Goal: Task Accomplishment & Management: Manage account settings

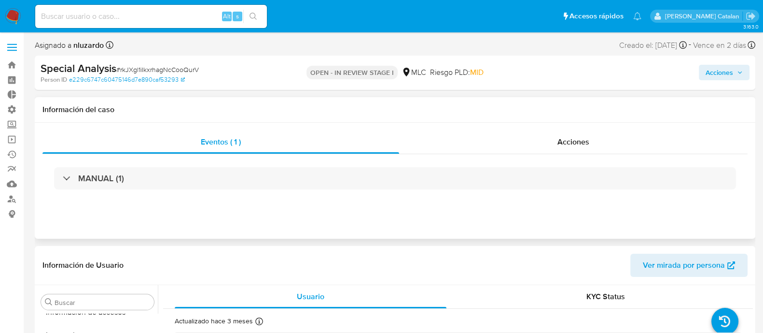
scroll to position [478, 0]
select select "10"
click at [543, 148] on div "Acciones" at bounding box center [573, 141] width 349 height 23
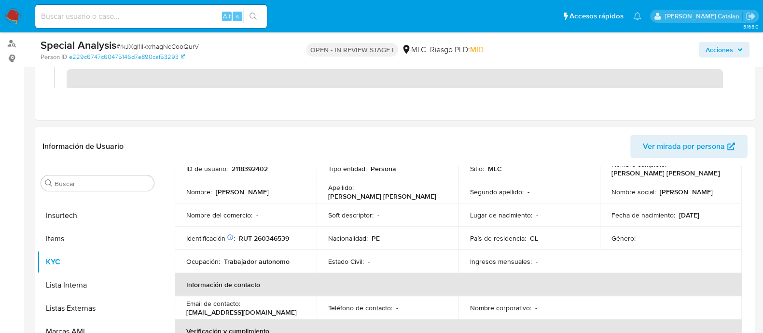
scroll to position [79, 0]
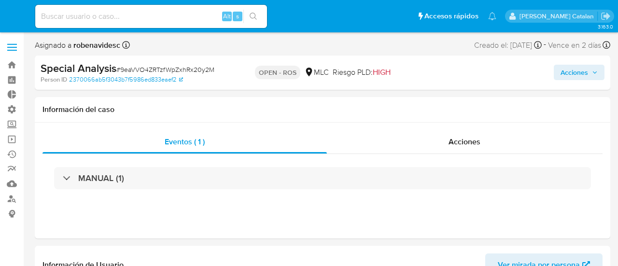
select select "10"
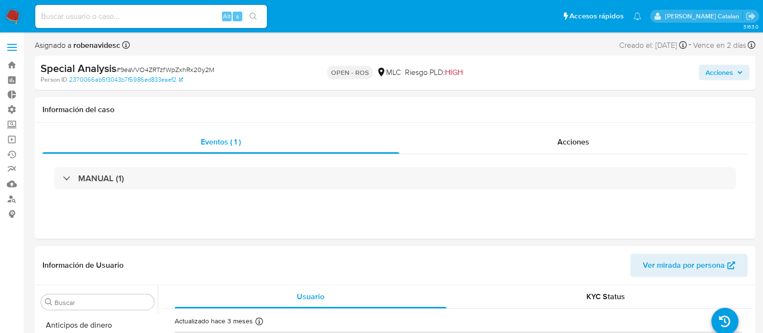
scroll to position [478, 0]
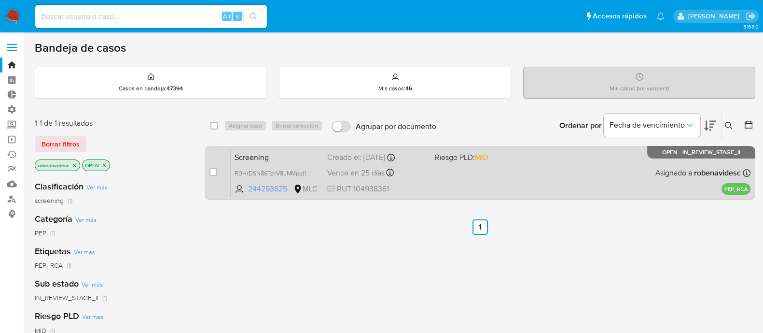
click at [446, 168] on div "Screening R0HrDSN86TzhV8uNMpqI1cHt 244293625 MLC Riesgo PLD: MID Creado el: 05/…" at bounding box center [491, 172] width 520 height 49
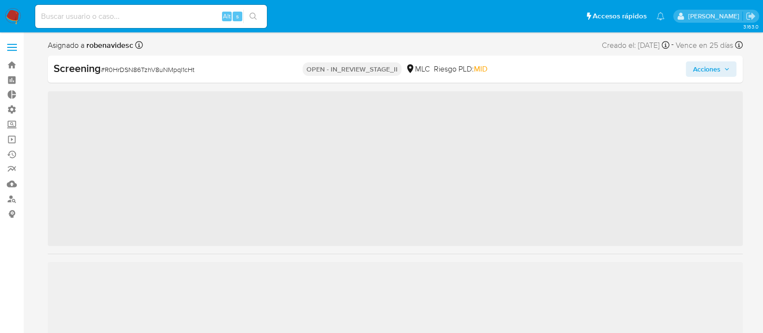
scroll to position [478, 0]
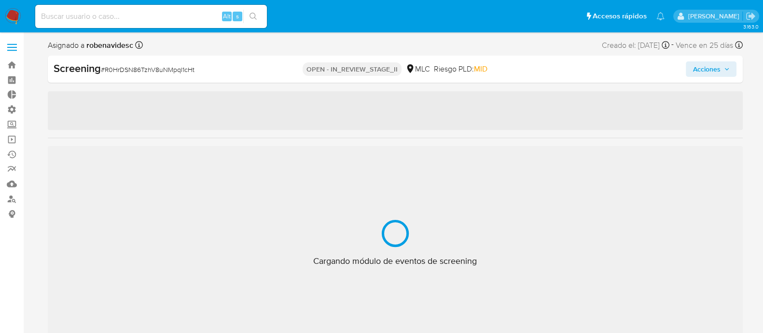
select select "10"
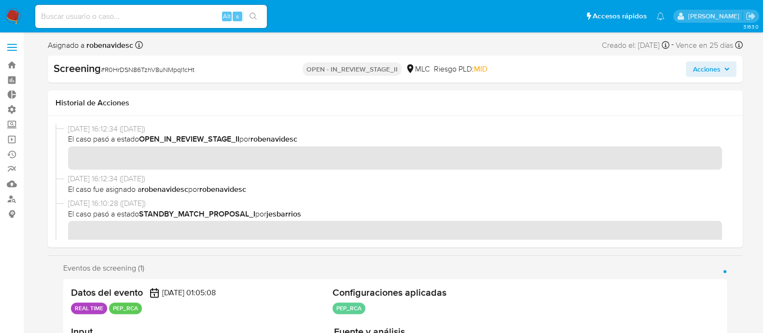
click at [124, 194] on div "07/10/2025 16:12:34 (hace 3 días) El caso fue asignado a robenavidesc por roben…" at bounding box center [396, 185] width 680 height 25
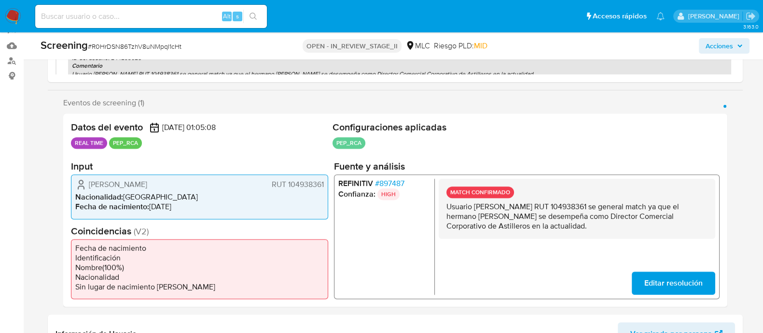
scroll to position [139, 0]
click at [398, 178] on span "# 897487" at bounding box center [389, 183] width 29 height 10
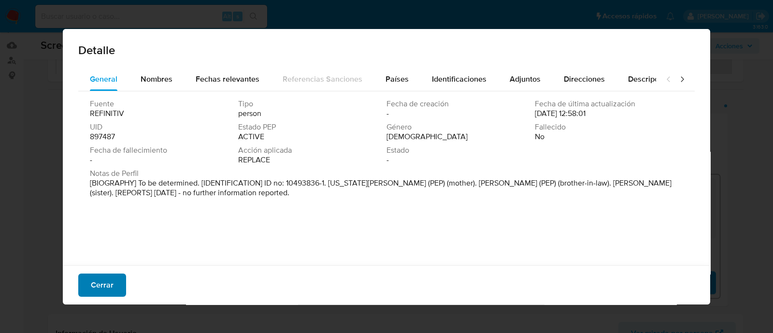
click at [101, 279] on span "Cerrar" at bounding box center [102, 284] width 23 height 21
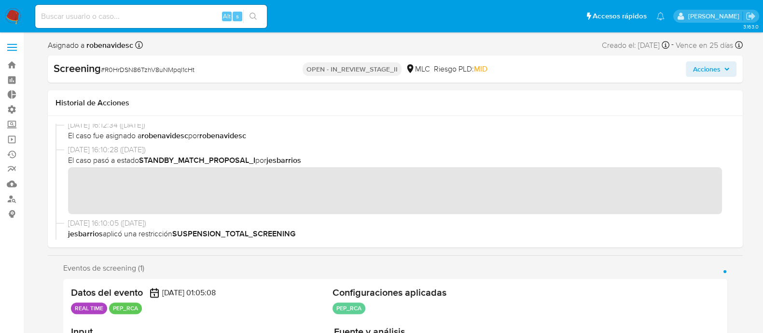
scroll to position [54, 0]
click at [466, 216] on div "07/10/2025 16:10:28 (hace 3 días) El caso pasó a estado STANDBY_MATCH_PROPOSAL_…" at bounding box center [396, 180] width 680 height 73
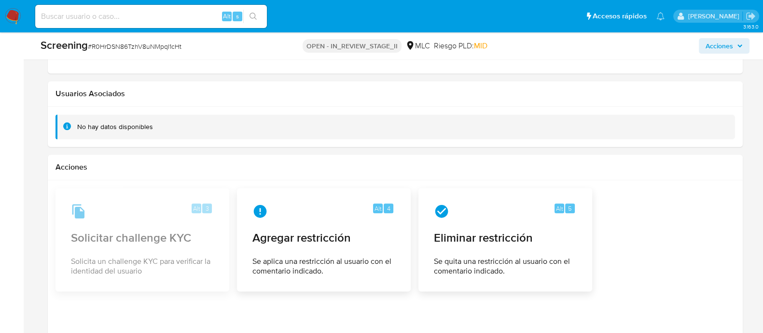
scroll to position [1477, 0]
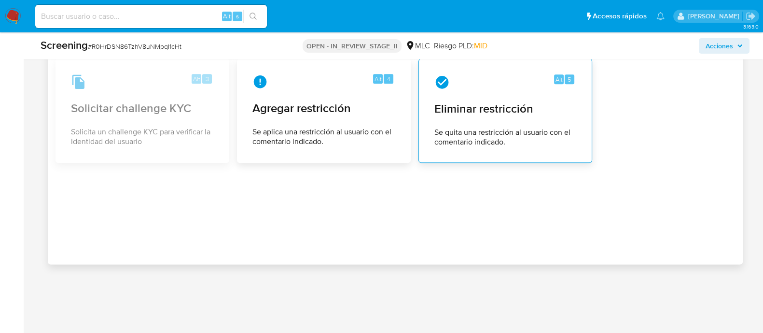
click at [531, 85] on div "Alt 5" at bounding box center [506, 81] width 142 height 15
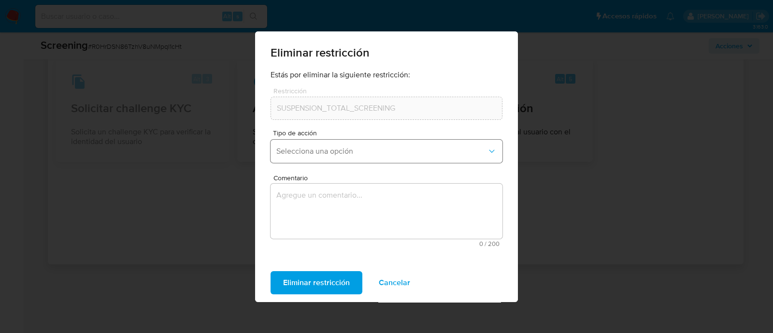
click at [437, 152] on span "Selecciona una opción" at bounding box center [381, 151] width 211 height 10
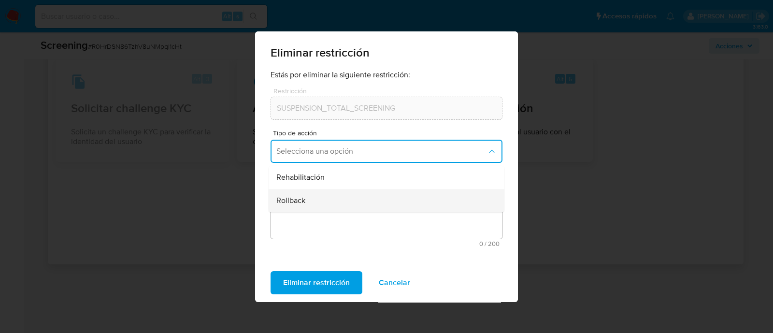
click at [365, 195] on div "Rollback" at bounding box center [383, 200] width 214 height 23
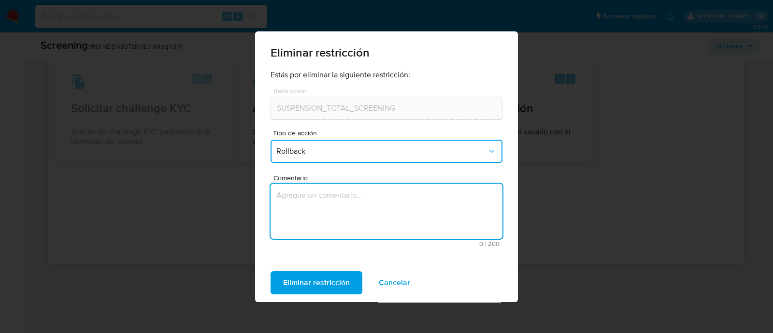
click at [336, 197] on textarea "Comentario" at bounding box center [386, 210] width 232 height 55
click at [277, 188] on textarea "se confirma match y se suspende restricción. Debe seguir en monitoreo." at bounding box center [386, 210] width 232 height 55
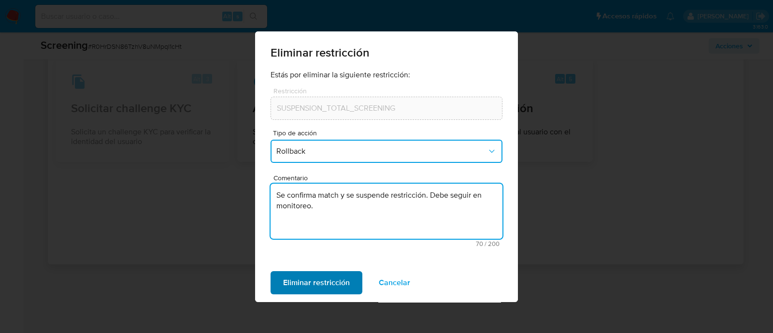
type textarea "Se confirma match y se suspende restricción. Debe seguir en monitoreo."
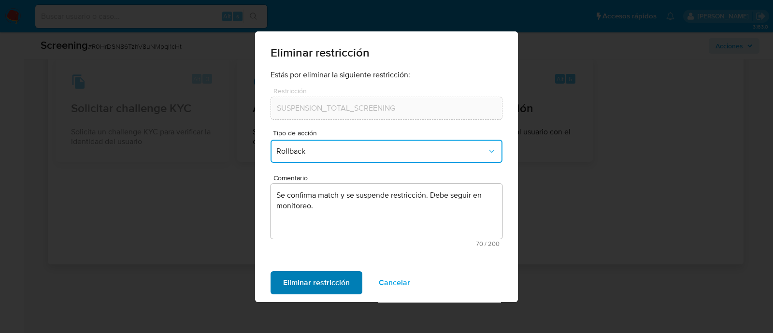
click at [287, 286] on span "Eliminar restricción" at bounding box center [316, 282] width 67 height 21
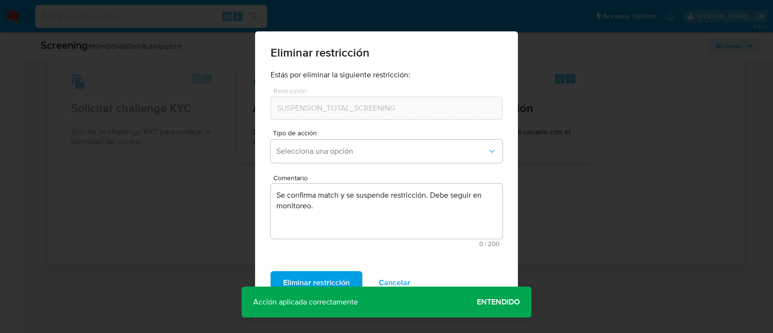
click at [395, 278] on span "Cancelar" at bounding box center [394, 282] width 31 height 21
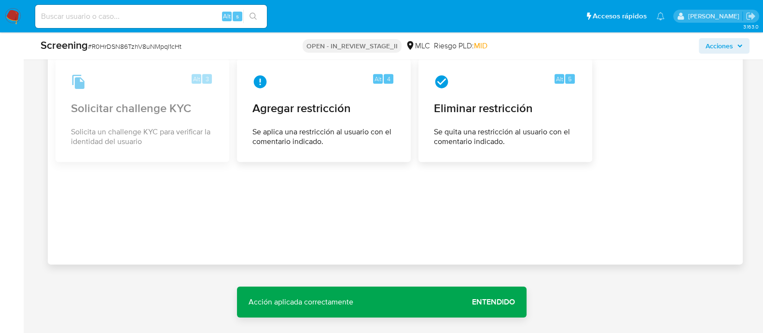
click at [483, 302] on span "Entendido" at bounding box center [493, 302] width 43 height 0
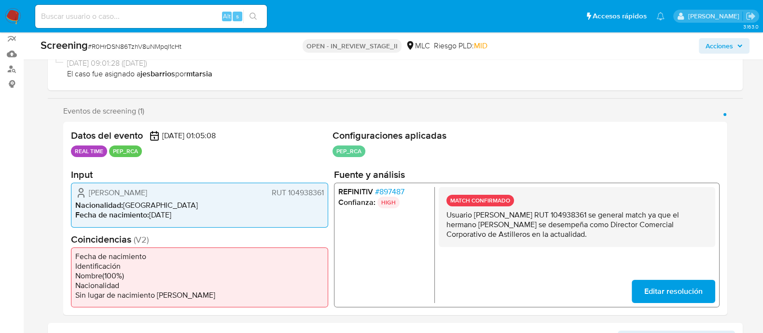
scroll to position [130, 0]
click at [401, 190] on span "# 897487" at bounding box center [389, 191] width 29 height 10
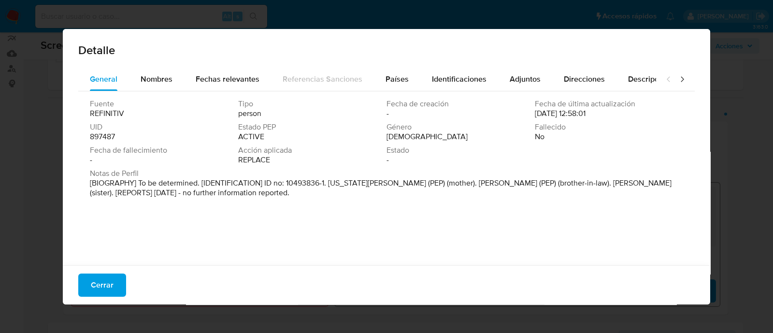
click at [451, 182] on p "[BIOGRAPHY] To be determined. [IDENTIFICATION] ID no: 10493836-1. Virginia Mari…" at bounding box center [385, 187] width 591 height 19
drag, startPoint x: 541, startPoint y: 183, endPoint x: 620, endPoint y: 190, distance: 79.5
click at [620, 190] on p "[BIOGRAPHY] To be determined. [IDENTIFICATION] ID no: 10493836-1. Virginia Mari…" at bounding box center [385, 187] width 591 height 19
click at [113, 279] on button "Cerrar" at bounding box center [102, 284] width 48 height 23
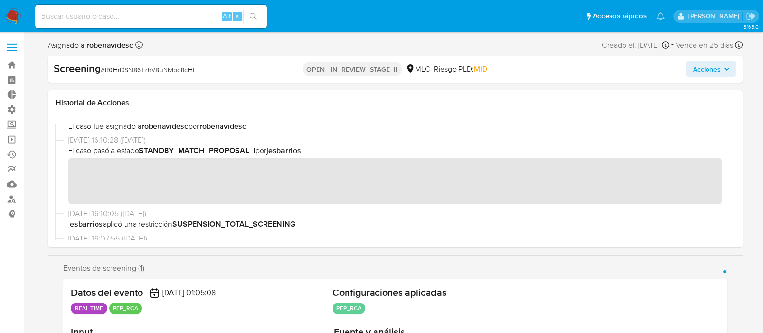
scroll to position [0, 0]
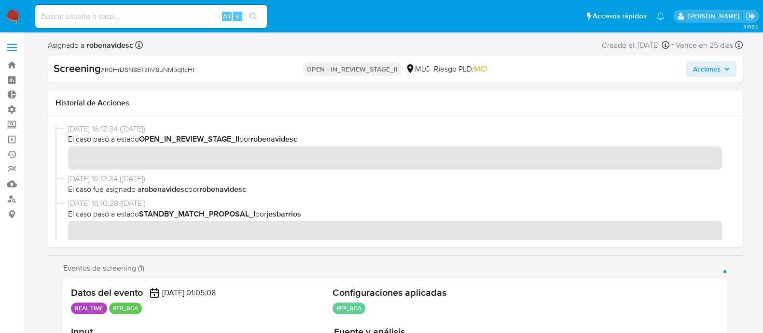
click at [697, 70] on span "Acciones" at bounding box center [707, 68] width 28 height 15
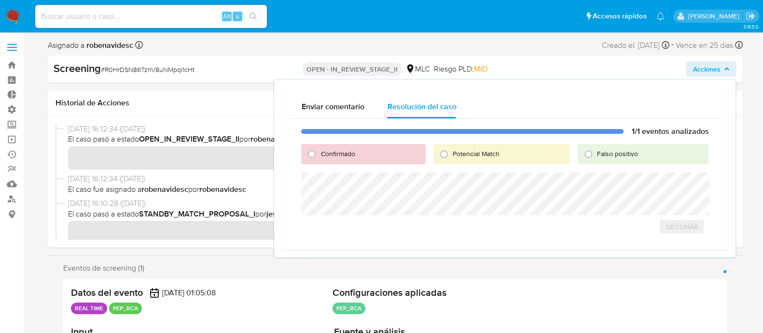
click at [325, 153] on span "Confirmado" at bounding box center [338, 154] width 34 height 10
click at [320, 153] on input "Confirmado" at bounding box center [311, 153] width 15 height 15
radio input "true"
click at [669, 225] on span "Cerrar Caso" at bounding box center [675, 227] width 46 height 14
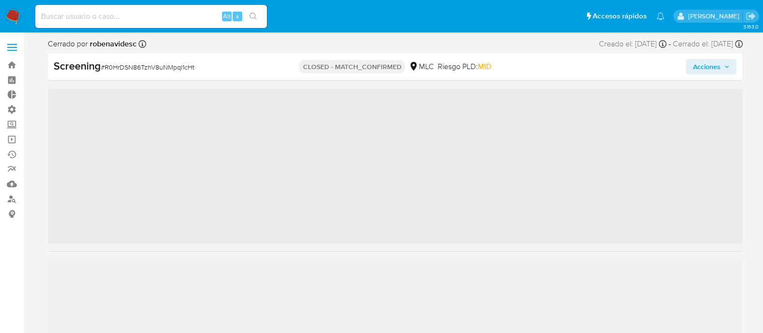
scroll to position [477, 0]
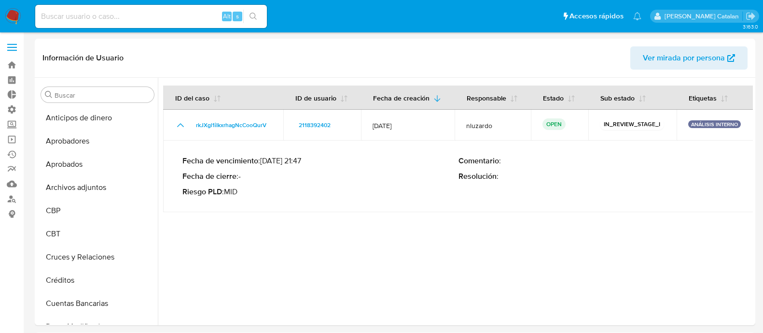
select select "10"
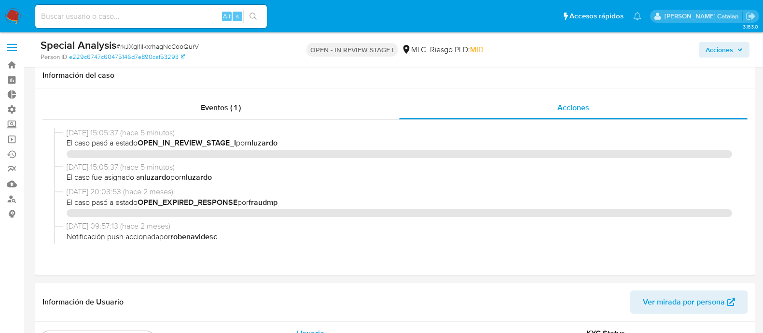
select select "10"
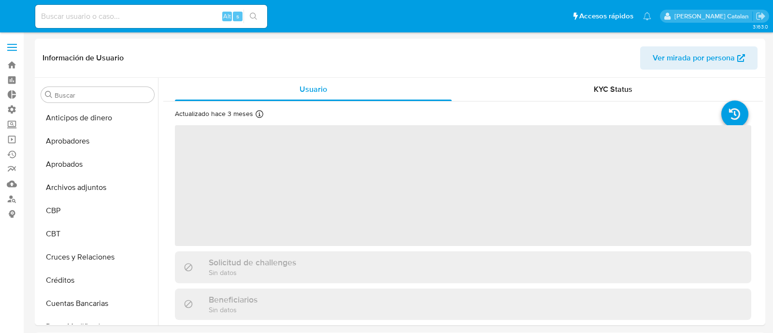
select select "10"
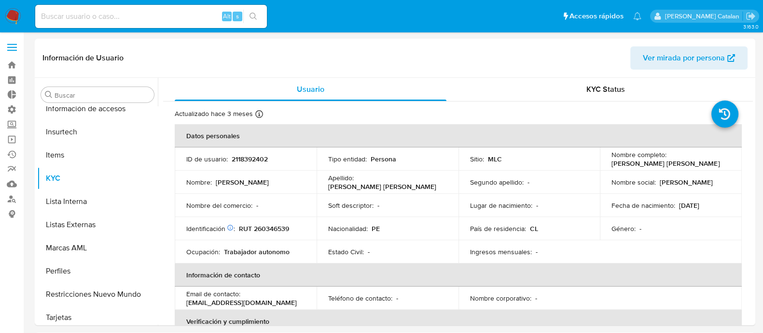
scroll to position [478, 0]
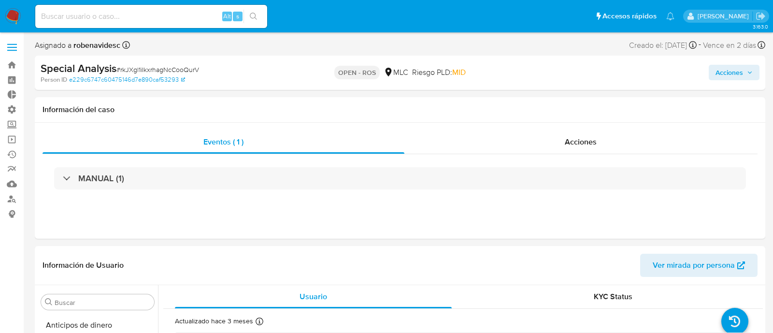
select select "10"
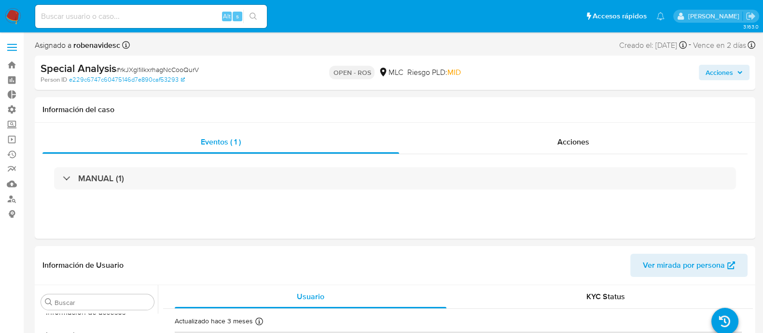
scroll to position [478, 0]
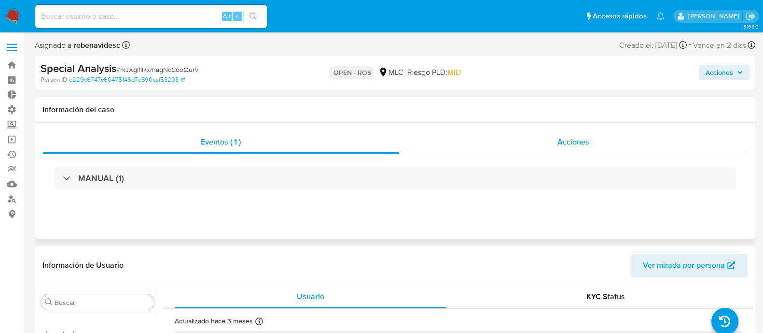
click at [573, 135] on div "Acciones" at bounding box center [573, 141] width 349 height 23
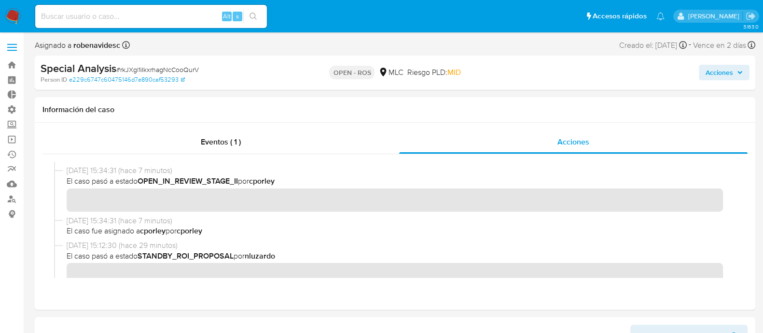
scroll to position [164, 0]
click at [385, 171] on span "10/10/2025 15:34:31 (hace 7 minutos)" at bounding box center [400, 170] width 666 height 11
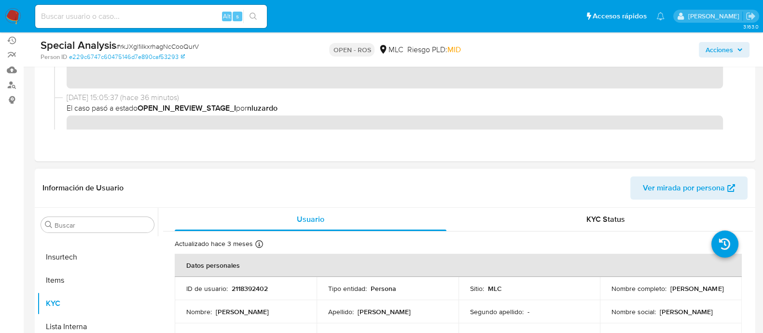
scroll to position [114, 0]
drag, startPoint x: 282, startPoint y: 283, endPoint x: 229, endPoint y: 285, distance: 52.2
click at [229, 285] on div "ID de usuario : 2118392402" at bounding box center [245, 287] width 119 height 9
copy div "2118392402"
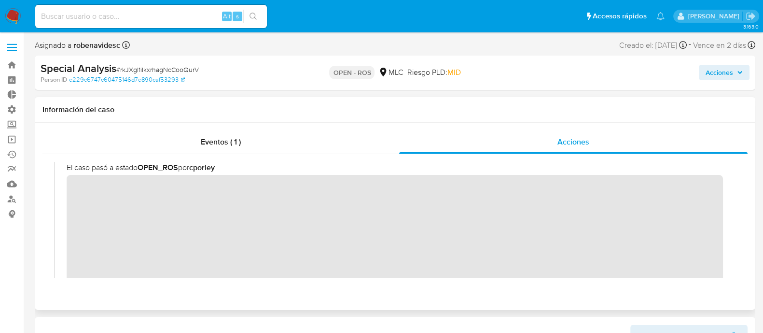
scroll to position [0, 0]
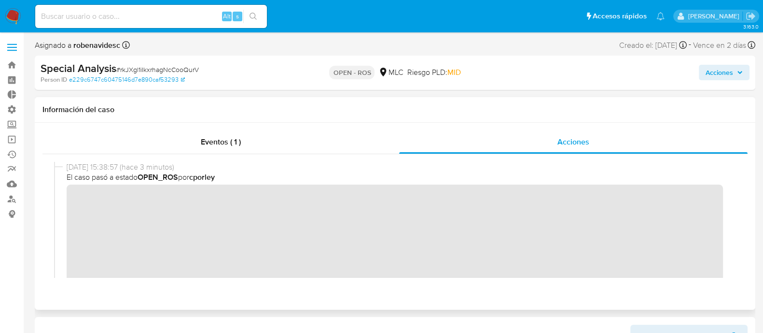
click at [63, 201] on div "10/10/2025 15:38:57 (hace 3 minutos) El caso pasó a estado OPEN_ROS por cporley" at bounding box center [395, 245] width 682 height 167
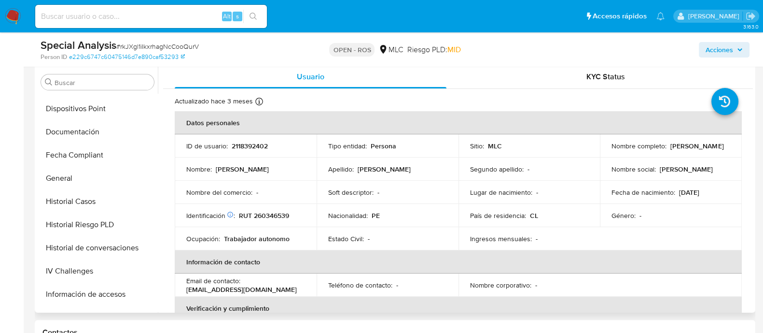
scroll to position [273, 0]
click at [80, 132] on button "Documentación" at bounding box center [93, 133] width 113 height 23
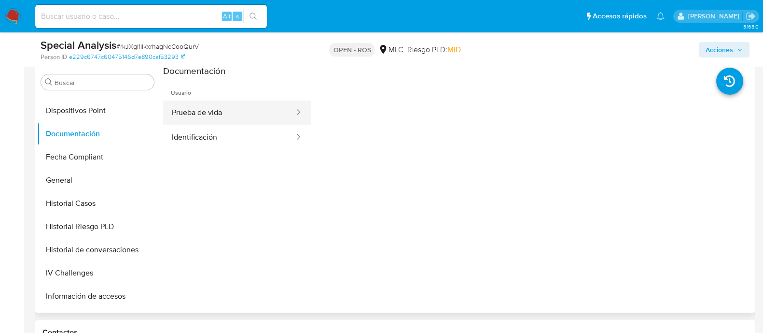
click at [207, 117] on button "Prueba de vida" at bounding box center [229, 112] width 132 height 25
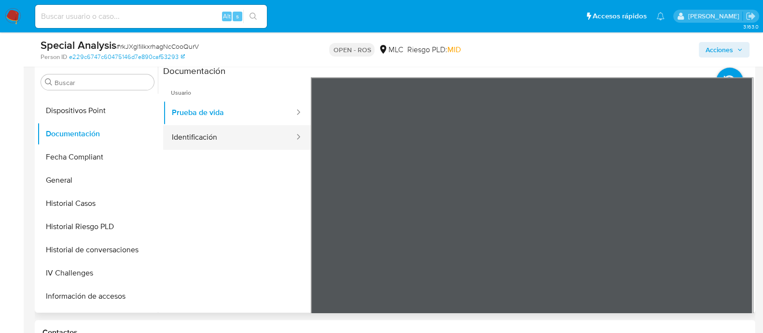
click at [213, 136] on button "Identificación" at bounding box center [229, 137] width 132 height 25
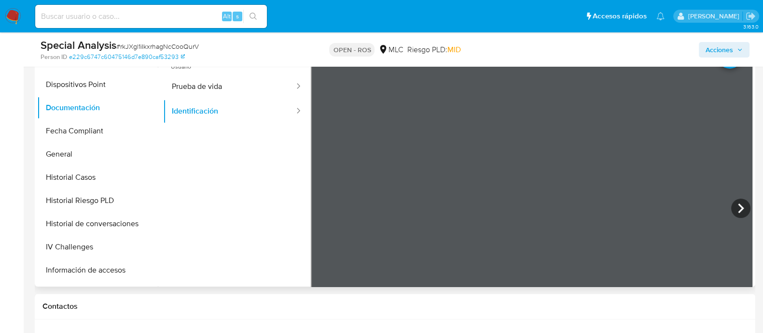
scroll to position [280, 0]
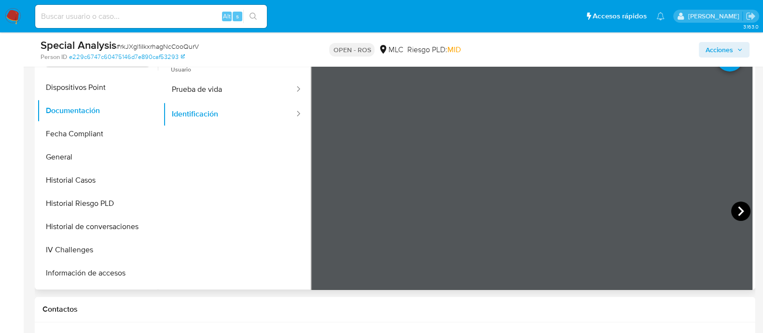
click at [736, 209] on icon at bounding box center [741, 210] width 19 height 19
click at [259, 97] on button "Prueba de vida" at bounding box center [229, 89] width 132 height 25
click at [260, 138] on ul "Usuario Prueba de vida Identificación" at bounding box center [237, 193] width 148 height 278
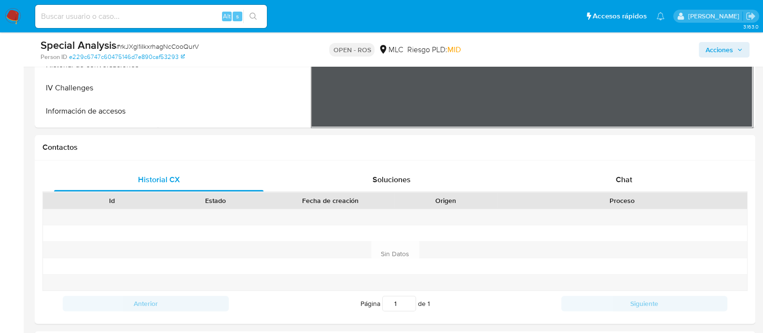
scroll to position [434, 0]
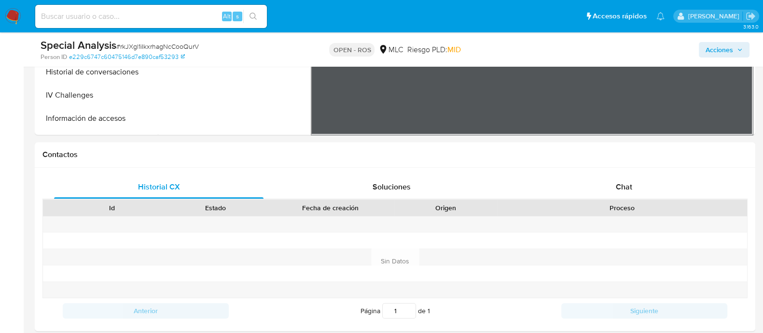
click at [729, 49] on span "Acciones" at bounding box center [720, 49] width 28 height 15
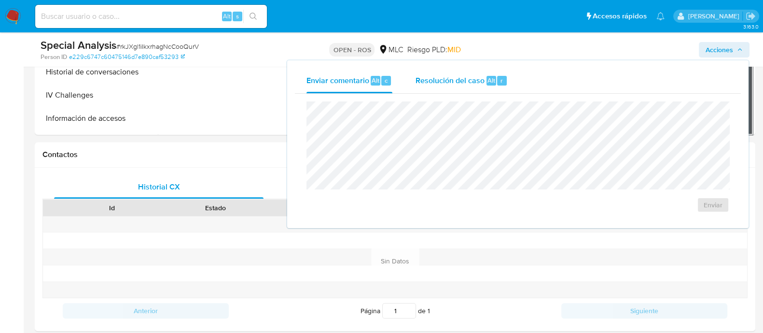
click at [454, 78] on span "Resolución del caso" at bounding box center [450, 79] width 69 height 11
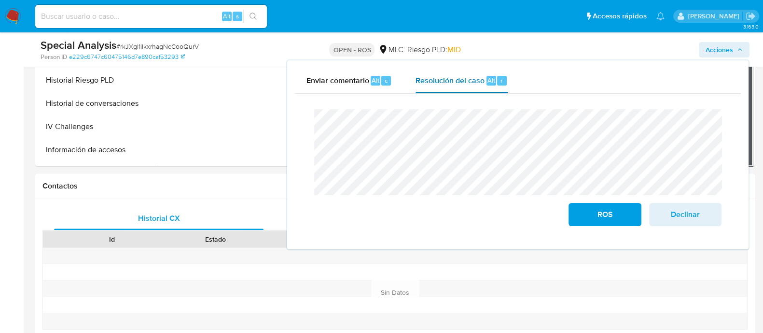
scroll to position [402, 0]
click at [263, 182] on h1 "Contactos" at bounding box center [394, 187] width 705 height 10
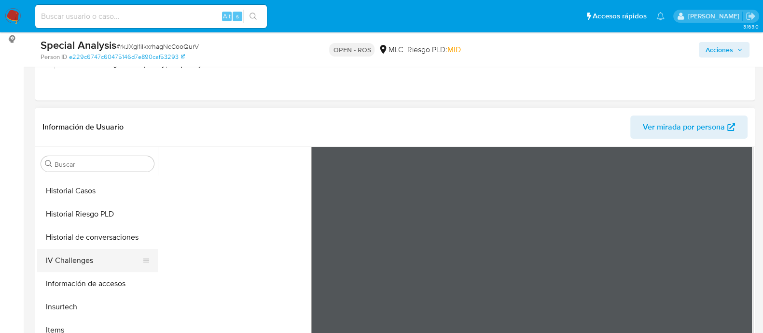
scroll to position [358, 0]
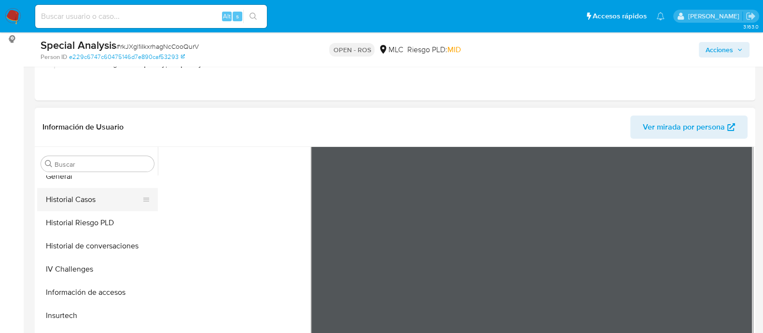
click at [94, 192] on button "Historial Casos" at bounding box center [93, 199] width 113 height 23
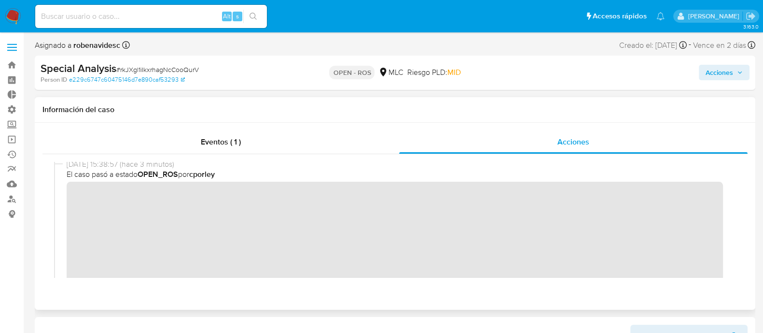
scroll to position [0, 0]
click at [730, 66] on span "Acciones" at bounding box center [720, 72] width 28 height 15
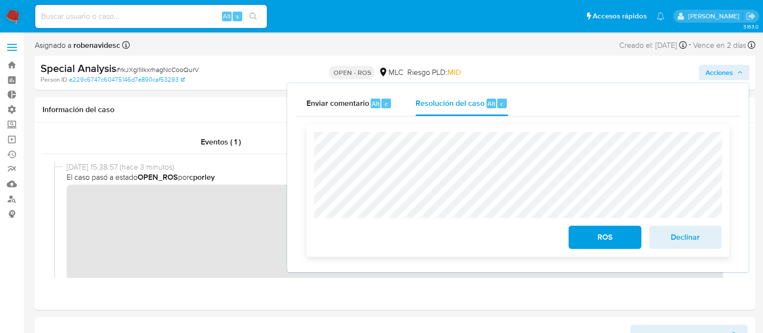
click at [308, 133] on div "ROS Declinar" at bounding box center [518, 190] width 423 height 132
click at [448, 254] on div "ROS Declinar" at bounding box center [518, 190] width 423 height 132
click at [307, 182] on div "ROS Declinar" at bounding box center [518, 190] width 423 height 132
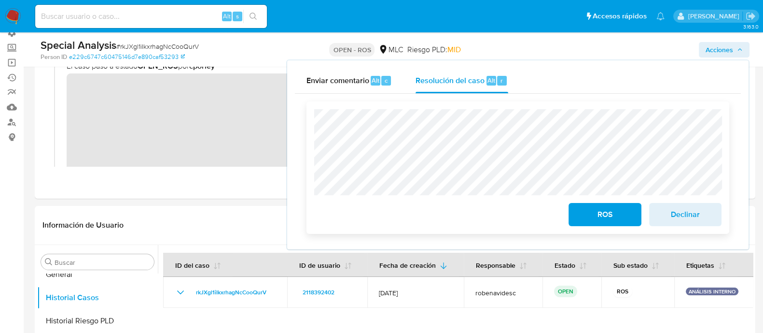
scroll to position [76, 0]
click at [582, 214] on span "ROS" at bounding box center [604, 214] width 47 height 21
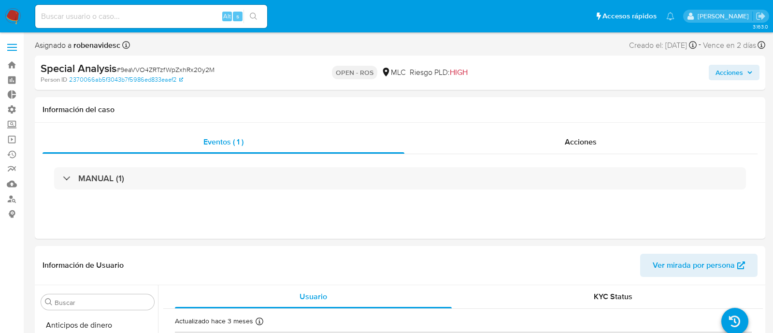
select select "10"
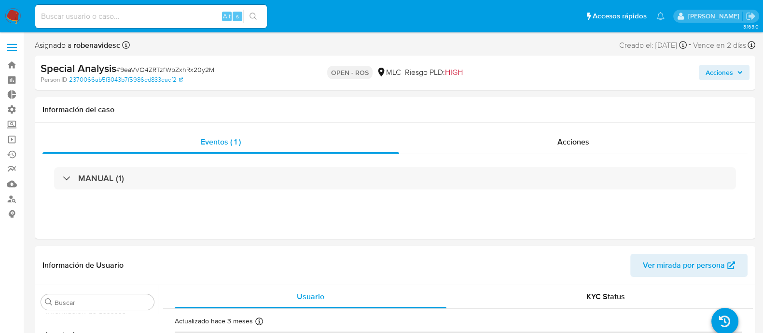
scroll to position [478, 0]
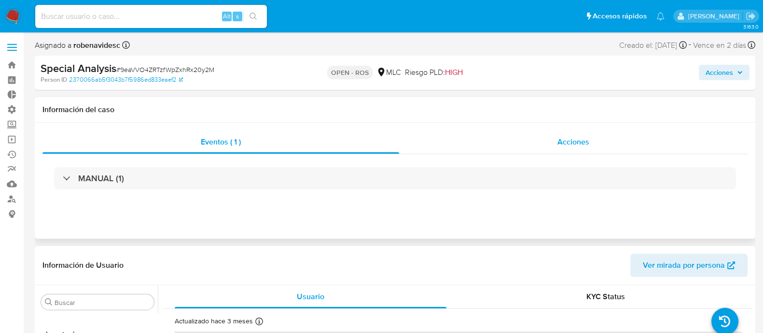
click at [541, 146] on div "Acciones" at bounding box center [573, 141] width 349 height 23
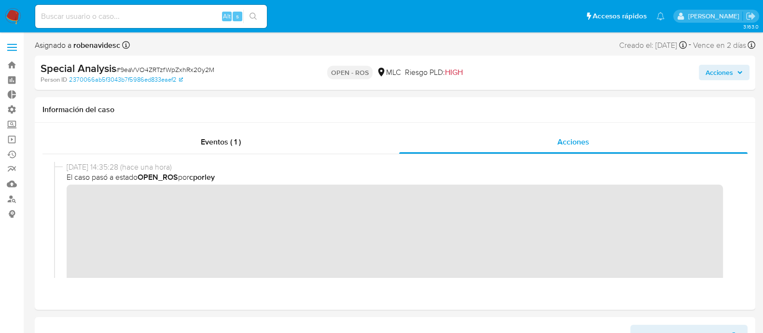
scroll to position [0, 0]
click at [726, 81] on div "Acciones" at bounding box center [633, 72] width 234 height 23
click at [739, 74] on icon "button" at bounding box center [740, 73] width 6 height 6
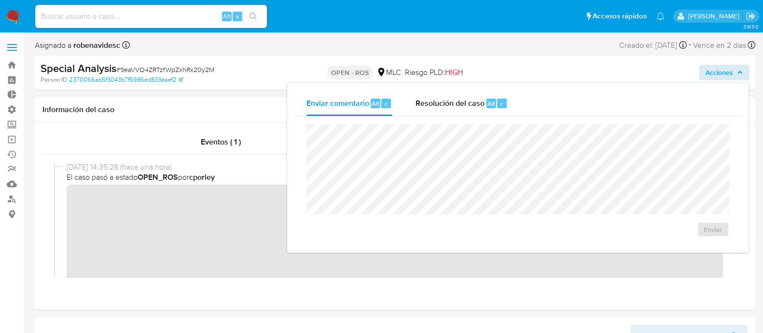
click at [575, 56] on div "Special Analysis # 9eaVVO4ZRTzfWpZxhRx20y2M Person ID 2370066ab5f3043b7f5986ed8…" at bounding box center [395, 73] width 721 height 34
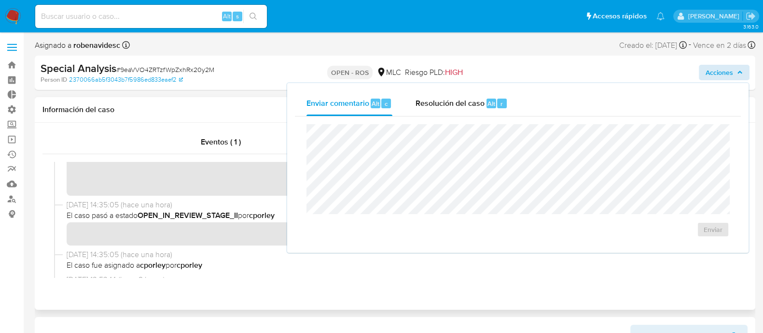
scroll to position [117, 0]
click at [240, 261] on span "El caso fue asignado a cporley por cporley" at bounding box center [400, 262] width 666 height 11
click at [203, 212] on b "OPEN_IN_REVIEW_STAGE_II" at bounding box center [188, 212] width 100 height 11
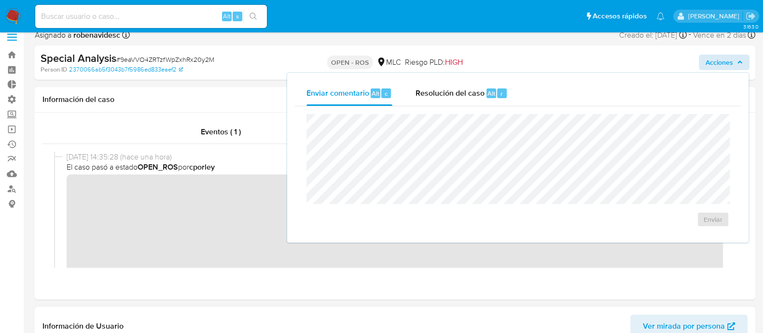
scroll to position [0, 0]
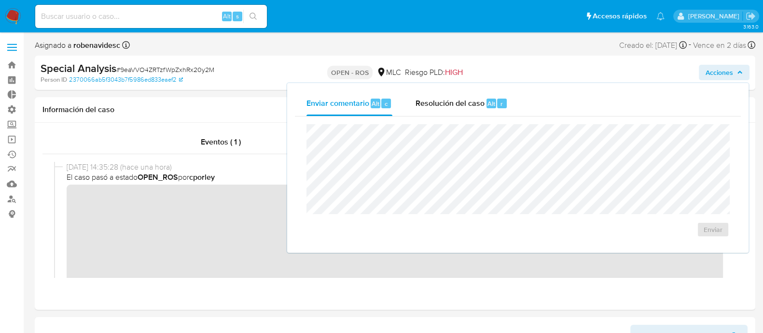
click at [736, 66] on span "Acciones" at bounding box center [724, 73] width 37 height 14
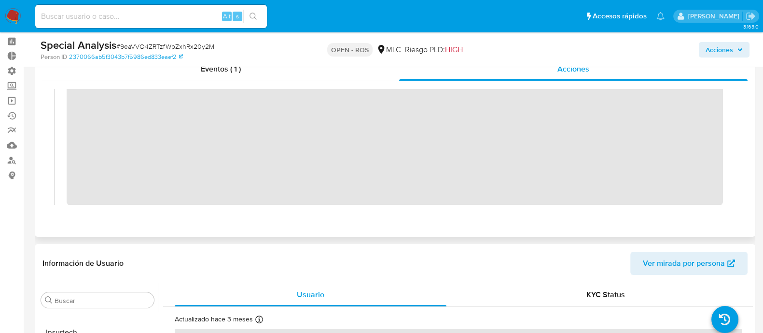
scroll to position [36, 0]
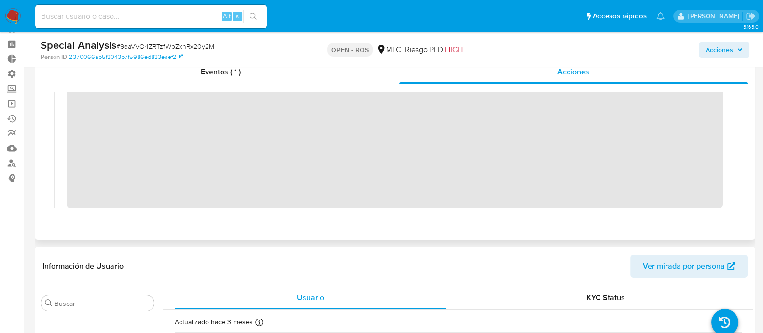
click at [63, 102] on div "10/10/2025 14:35:28 (hace una hora) El caso pasó a estado OPEN_ROS por cporley" at bounding box center [395, 136] width 682 height 152
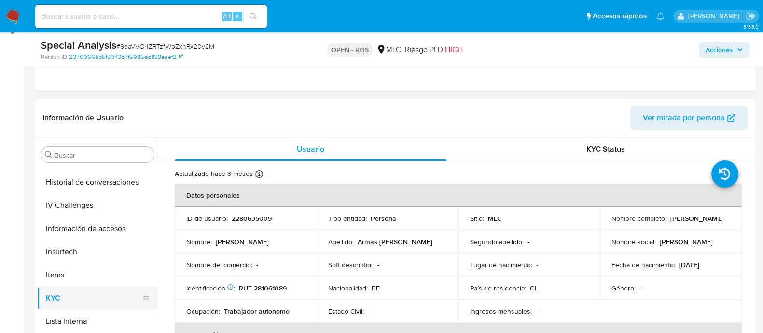
scroll to position [412, 0]
drag, startPoint x: 278, startPoint y: 216, endPoint x: 226, endPoint y: 215, distance: 51.7
click at [226, 215] on div "ID de usuario : 2280635009" at bounding box center [245, 218] width 119 height 9
copy div ": 2280635009"
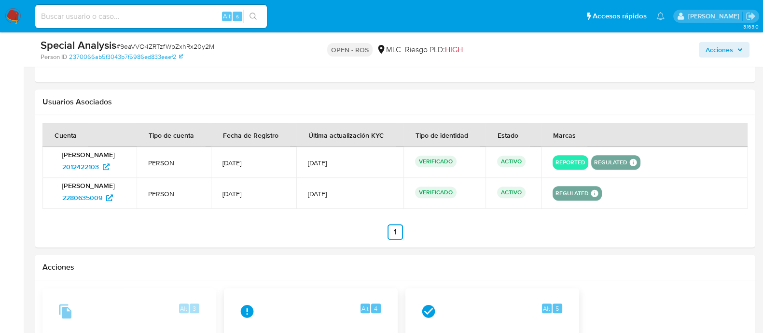
scroll to position [1237, 0]
click at [80, 162] on span "2012422103" at bounding box center [80, 165] width 37 height 15
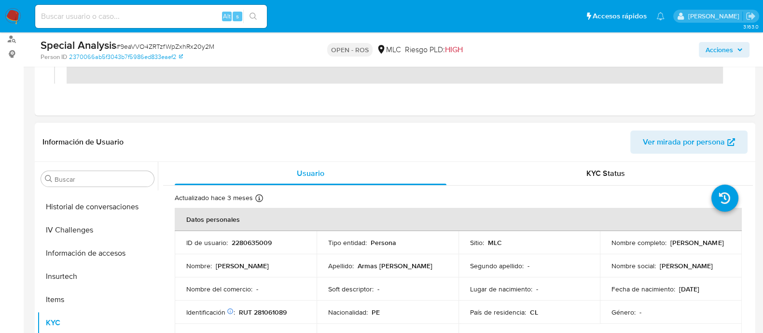
scroll to position [164, 0]
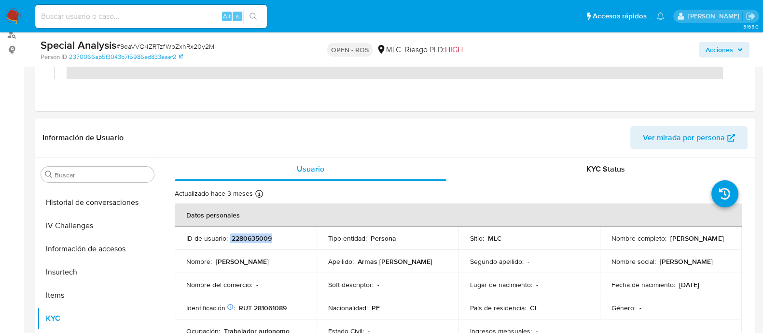
drag, startPoint x: 228, startPoint y: 240, endPoint x: 270, endPoint y: 244, distance: 42.6
click at [270, 244] on td "ID de usuario : 2280635009" at bounding box center [246, 237] width 142 height 23
copy div "2280635009"
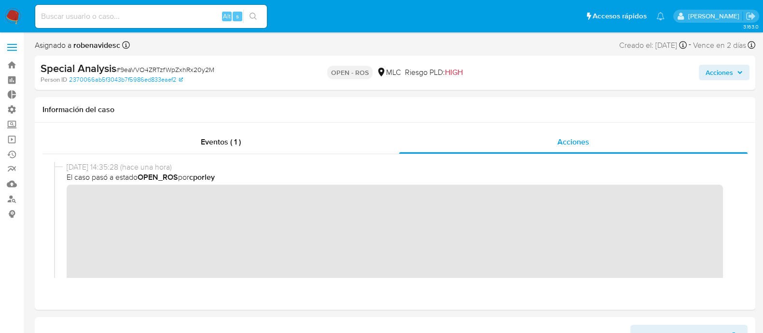
click at [717, 70] on span "Acciones" at bounding box center [720, 72] width 28 height 15
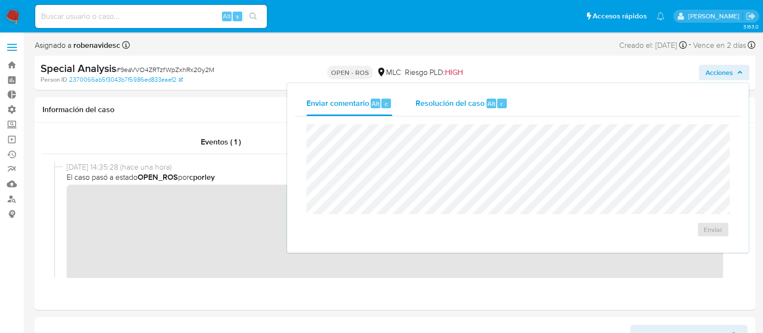
click at [488, 101] on span "Alt" at bounding box center [492, 103] width 8 height 9
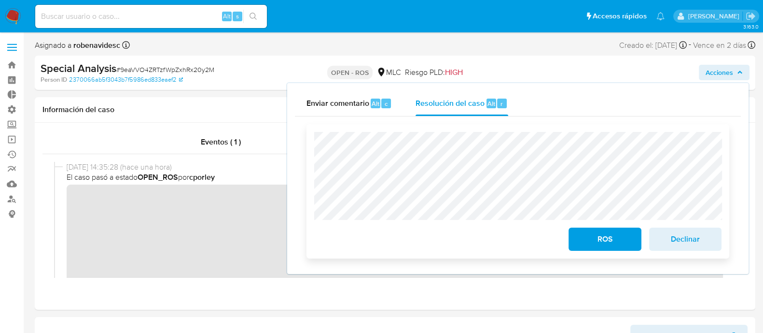
click at [621, 242] on span "ROS" at bounding box center [604, 238] width 47 height 21
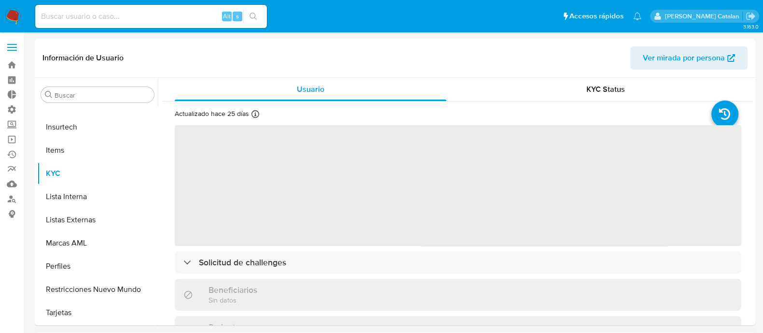
select select "10"
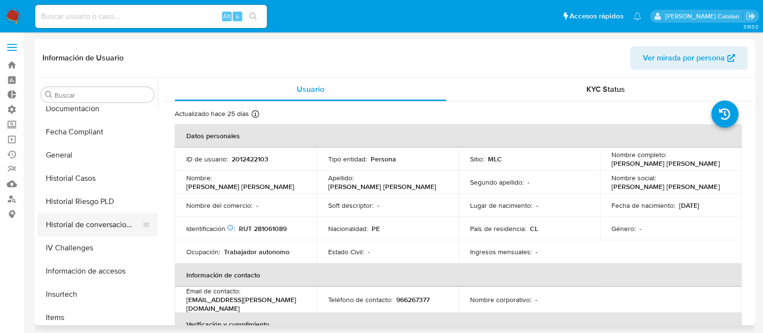
scroll to position [310, 0]
click at [88, 179] on button "Historial Casos" at bounding box center [93, 179] width 113 height 23
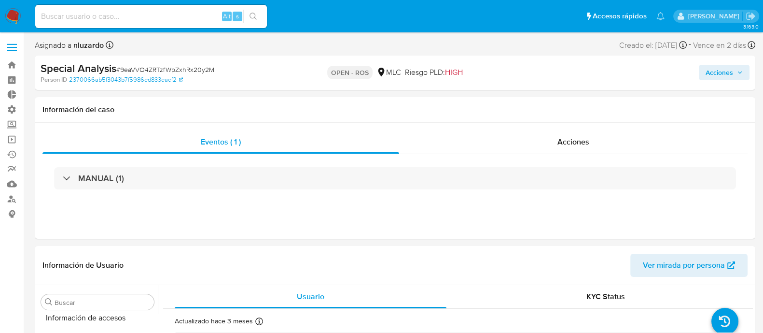
scroll to position [478, 0]
select select "10"
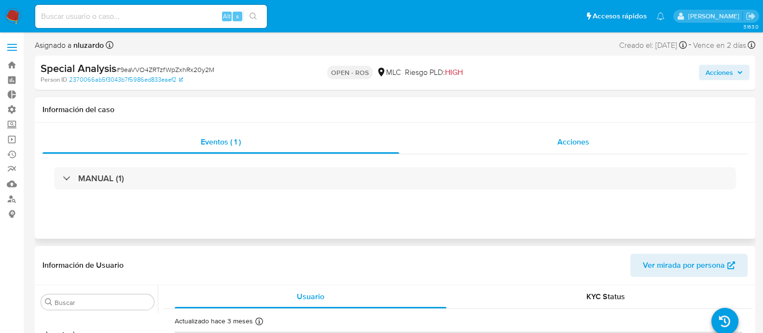
click at [531, 147] on div "Acciones" at bounding box center [573, 141] width 349 height 23
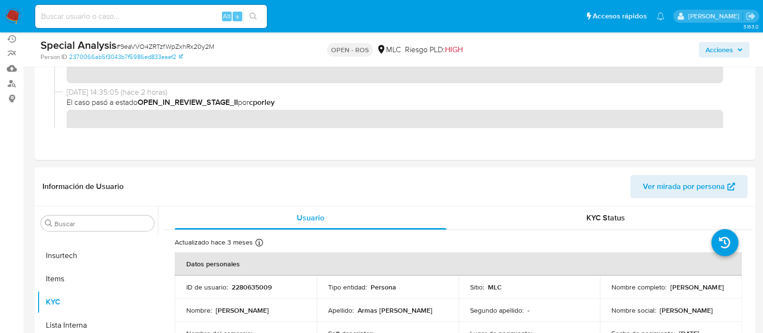
scroll to position [115, 0]
drag, startPoint x: 606, startPoint y: 290, endPoint x: 699, endPoint y: 292, distance: 92.7
click at [699, 292] on td "Nombre completo : [PERSON_NAME]" at bounding box center [671, 286] width 142 height 23
copy p "[PERSON_NAME]"
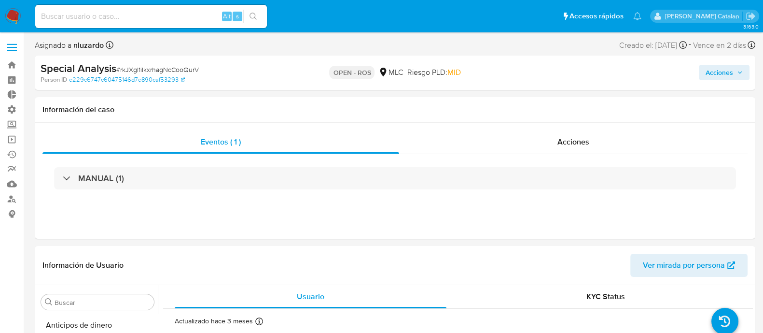
select select "10"
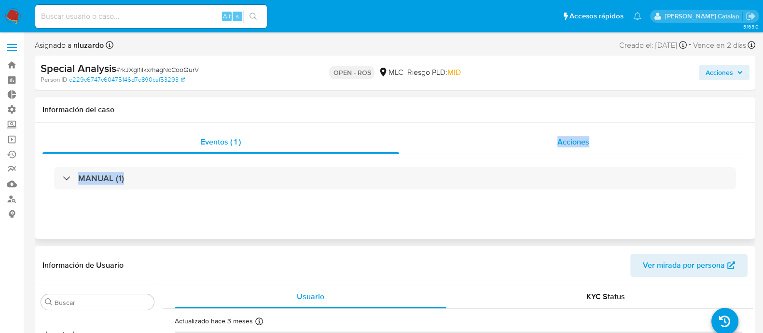
drag, startPoint x: 509, startPoint y: 156, endPoint x: 538, endPoint y: 137, distance: 34.4
click at [538, 137] on div "Eventos ( 1 ) Acciones MANUAL (1)" at bounding box center [394, 166] width 705 height 72
click at [538, 137] on div "Acciones" at bounding box center [573, 141] width 349 height 23
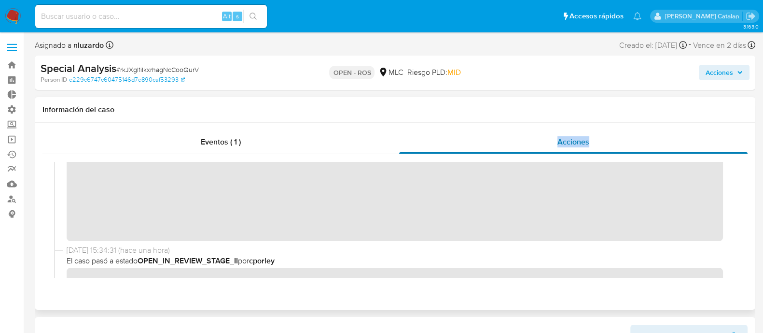
scroll to position [142, 0]
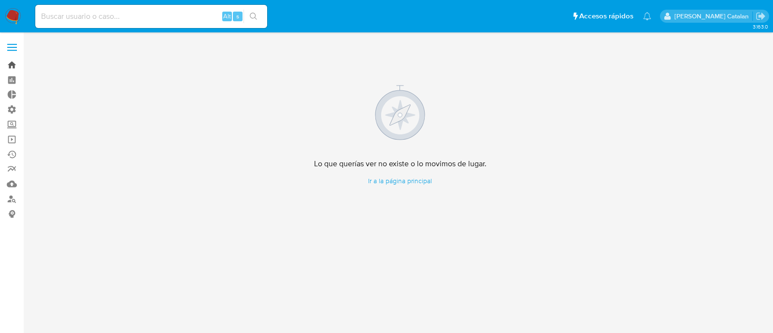
drag, startPoint x: 7, startPoint y: 63, endPoint x: 18, endPoint y: 65, distance: 10.8
click at [7, 63] on link "Bandeja" at bounding box center [57, 64] width 115 height 15
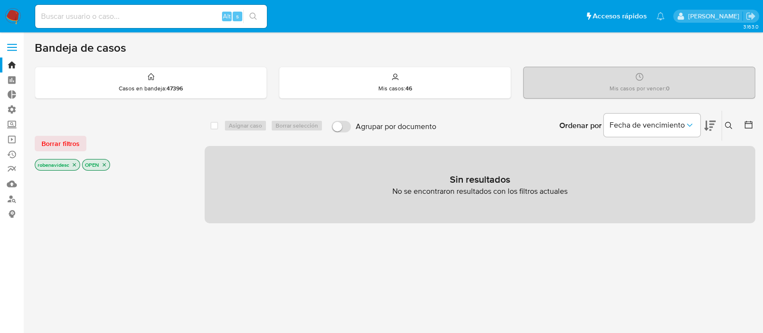
click at [147, 19] on input at bounding box center [151, 16] width 232 height 13
paste input "3CLYECHWL79LH68cAoOumwz1"
type input "3CLYECHWL79LH68cAoOumwz1"
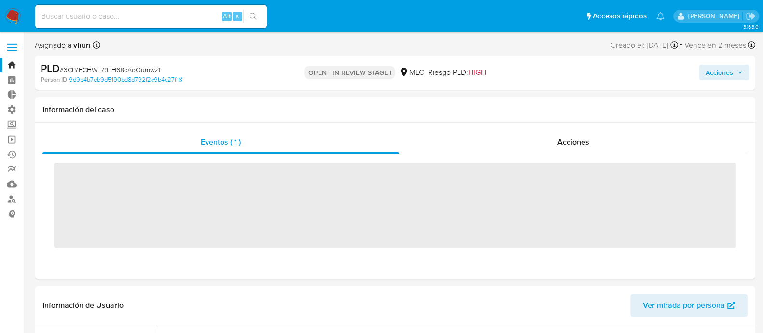
scroll to position [478, 0]
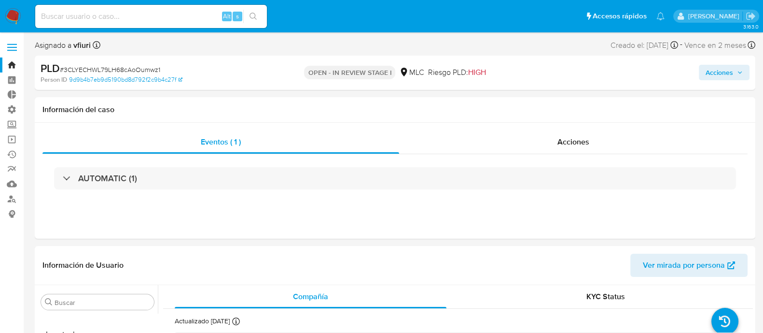
select select "10"
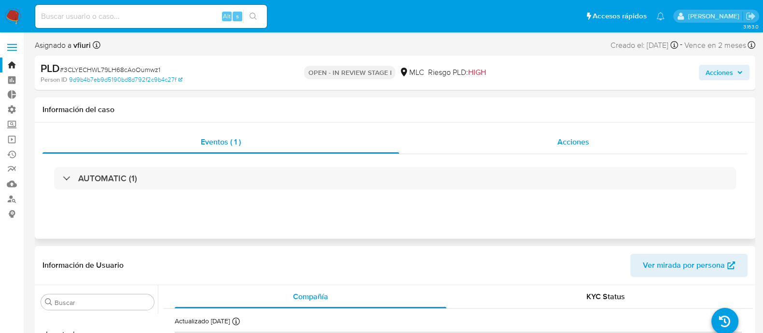
click at [541, 153] on div "Acciones" at bounding box center [573, 141] width 349 height 23
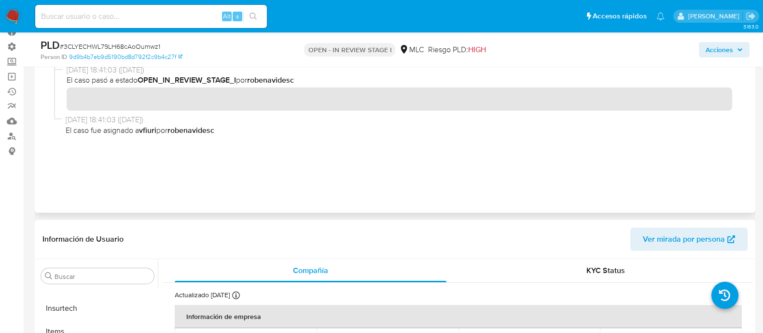
scroll to position [0, 0]
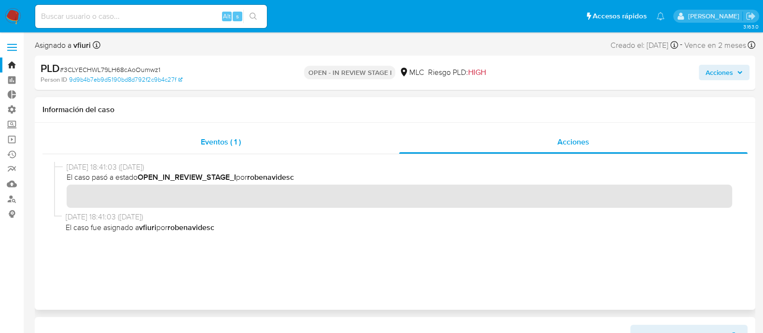
click at [290, 142] on div "Eventos ( 1 )" at bounding box center [220, 141] width 357 height 23
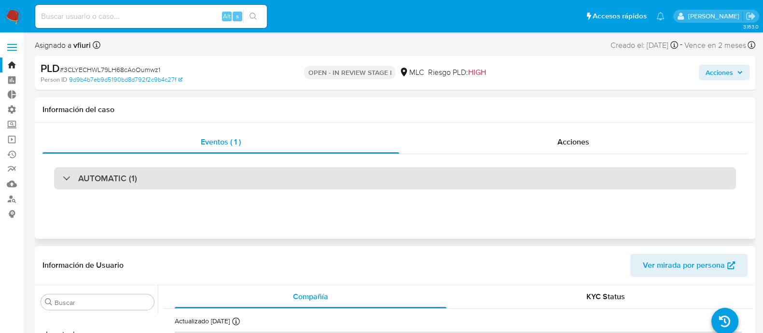
click at [449, 181] on div "AUTOMATIC (1)" at bounding box center [395, 178] width 682 height 22
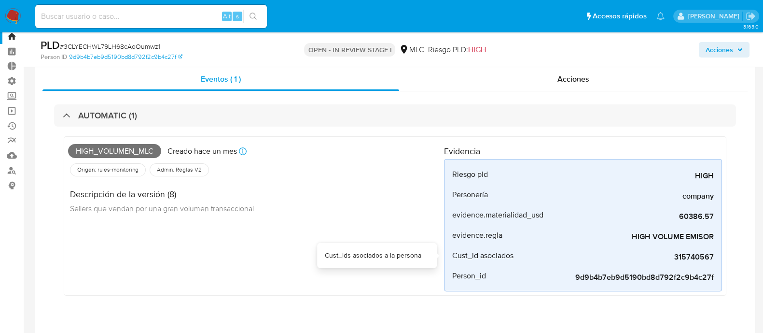
scroll to position [27, 0]
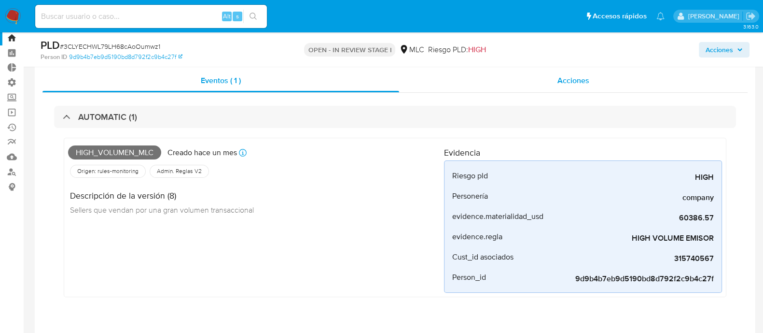
click at [600, 81] on div "Acciones" at bounding box center [573, 80] width 349 height 23
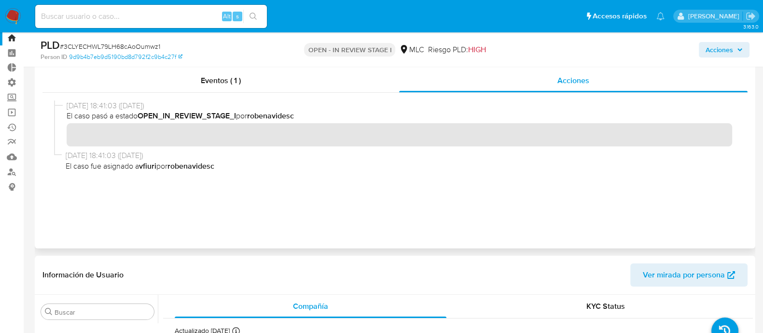
scroll to position [0, 0]
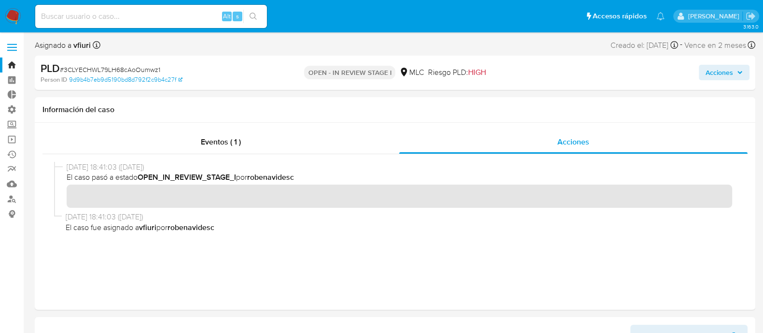
click at [705, 77] on button "Acciones" at bounding box center [724, 72] width 51 height 15
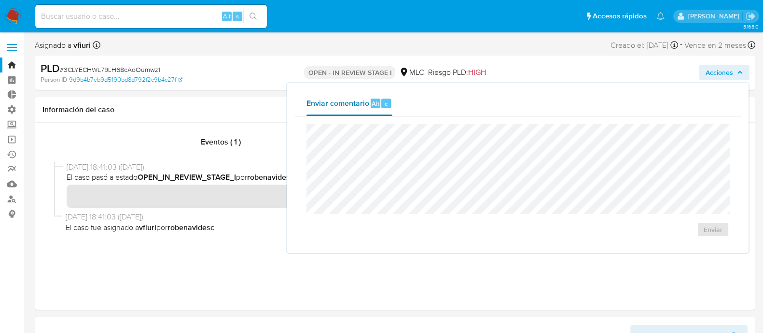
click at [377, 111] on div "Enviar comentario Alt c" at bounding box center [350, 103] width 86 height 25
click at [274, 254] on div "[DATE] 18:41:03 ([DATE]) El caso pasó a estado OPEN_IN_REVIEW_STAGE_I por roben…" at bounding box center [395, 220] width 682 height 116
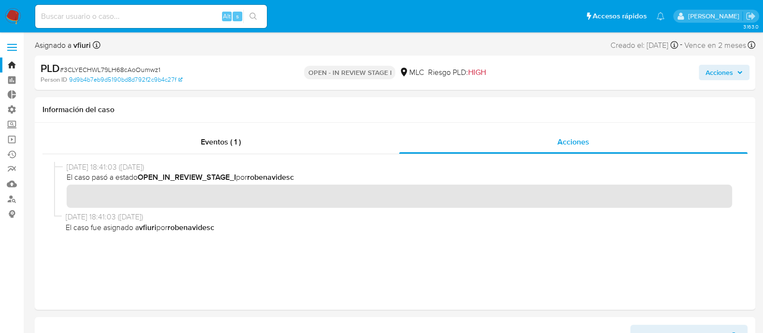
click at [714, 75] on span "Acciones" at bounding box center [720, 72] width 28 height 15
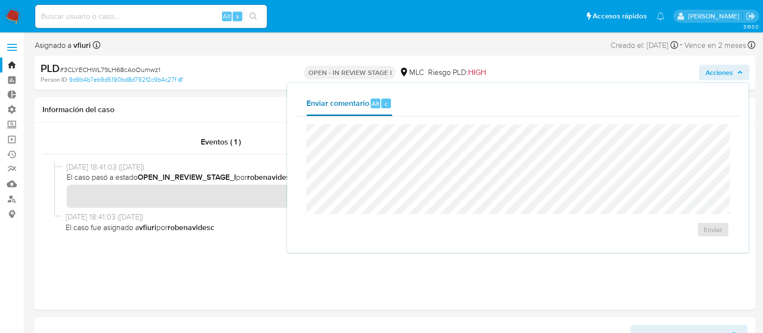
click at [377, 114] on div "Enviar comentario Alt c" at bounding box center [350, 103] width 86 height 25
click at [260, 266] on div "[DATE] 18:41:03 ([DATE]) El caso pasó a estado OPEN_IN_REVIEW_STAGE_I por roben…" at bounding box center [395, 220] width 682 height 116
